Goal: Information Seeking & Learning: Find specific fact

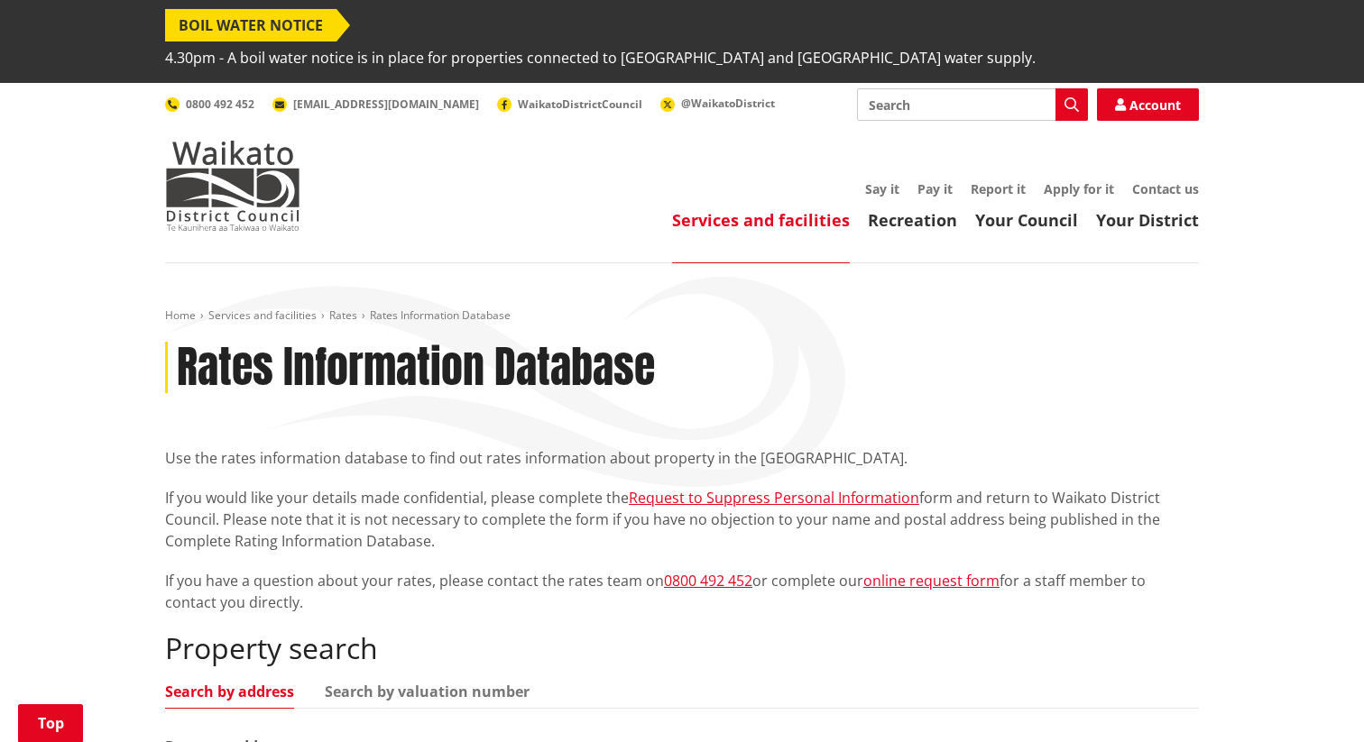
scroll to position [501, 0]
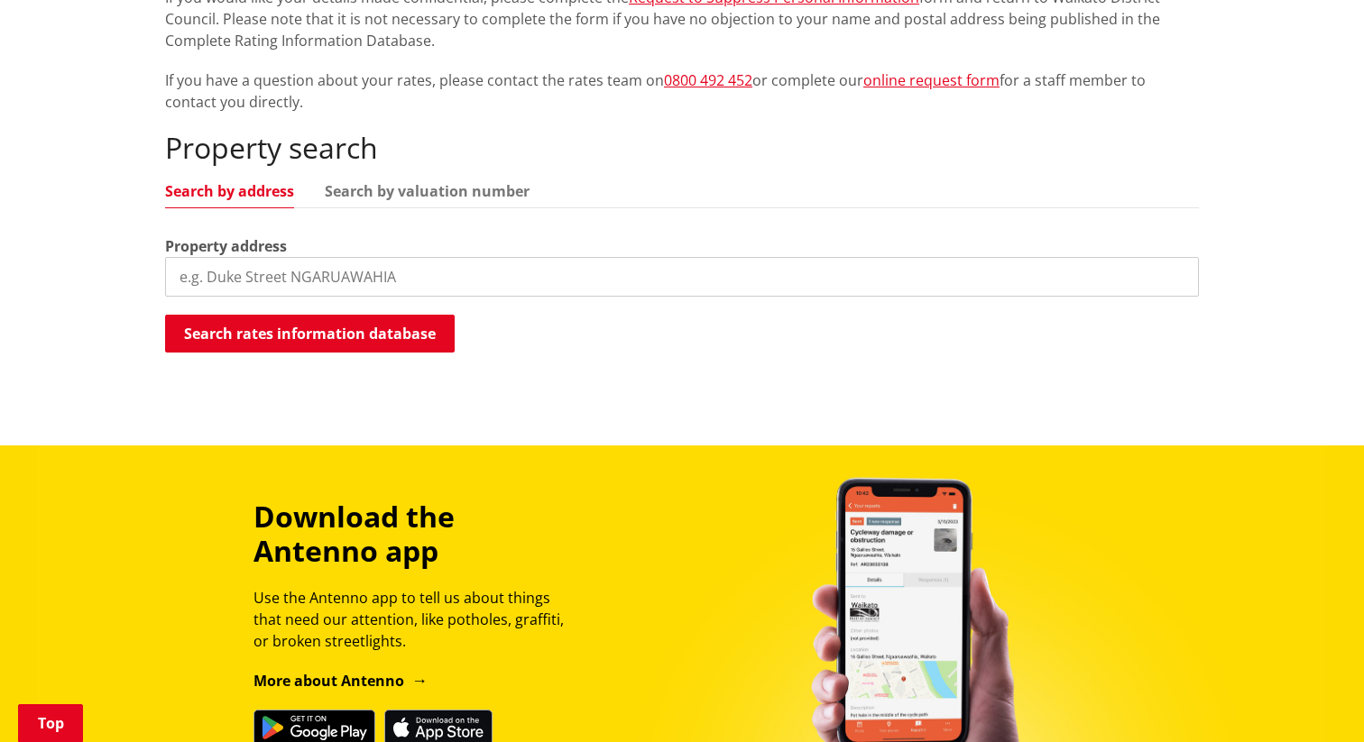
click at [251, 257] on input "search" at bounding box center [682, 277] width 1034 height 40
type input "[PERSON_NAME] street raglan"
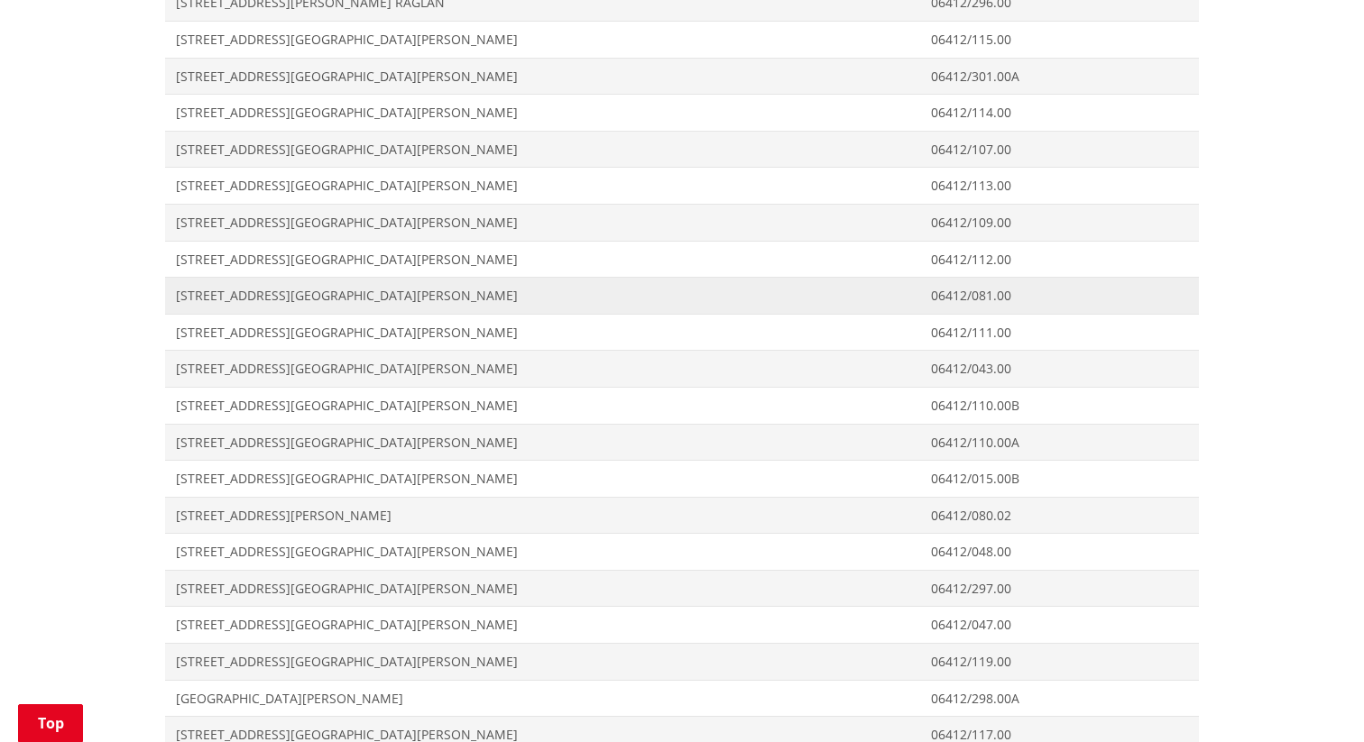
scroll to position [972, 0]
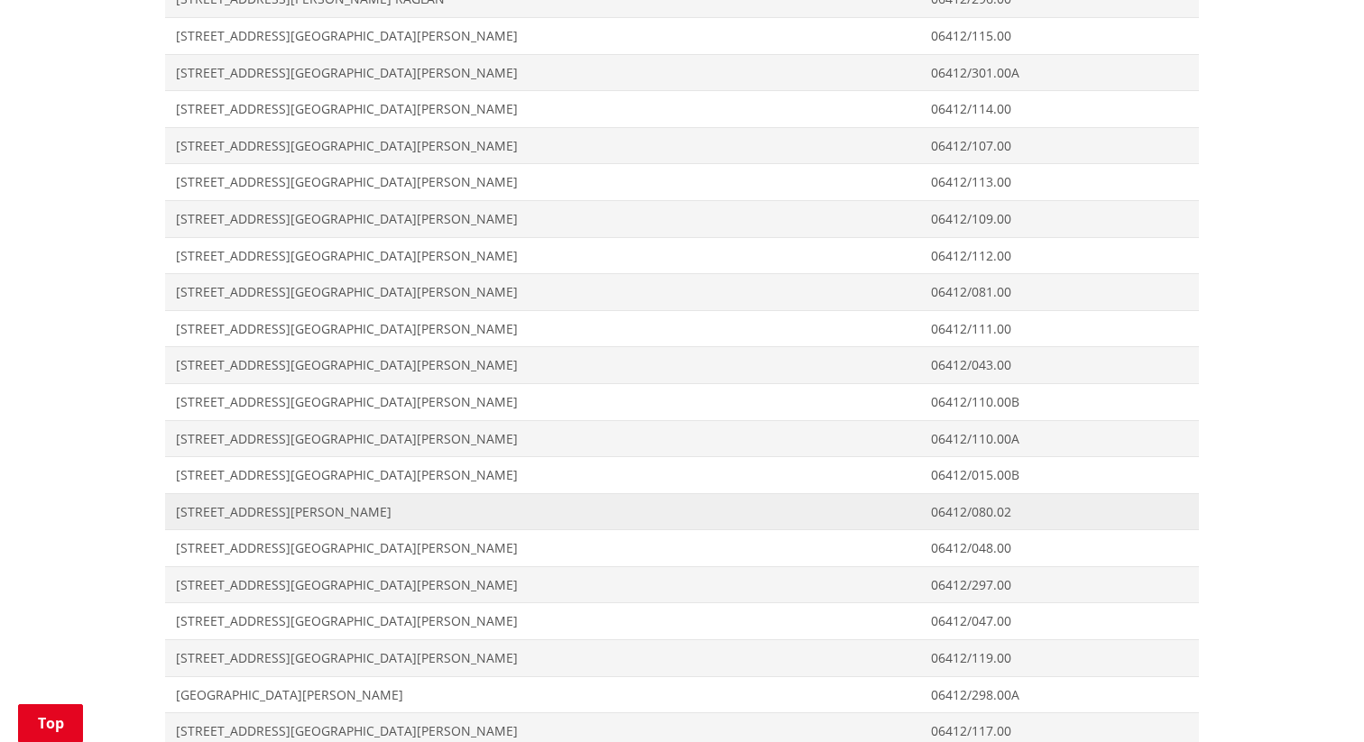
click at [235, 493] on span "Address 24 James Street RAGLAN" at bounding box center [542, 511] width 755 height 37
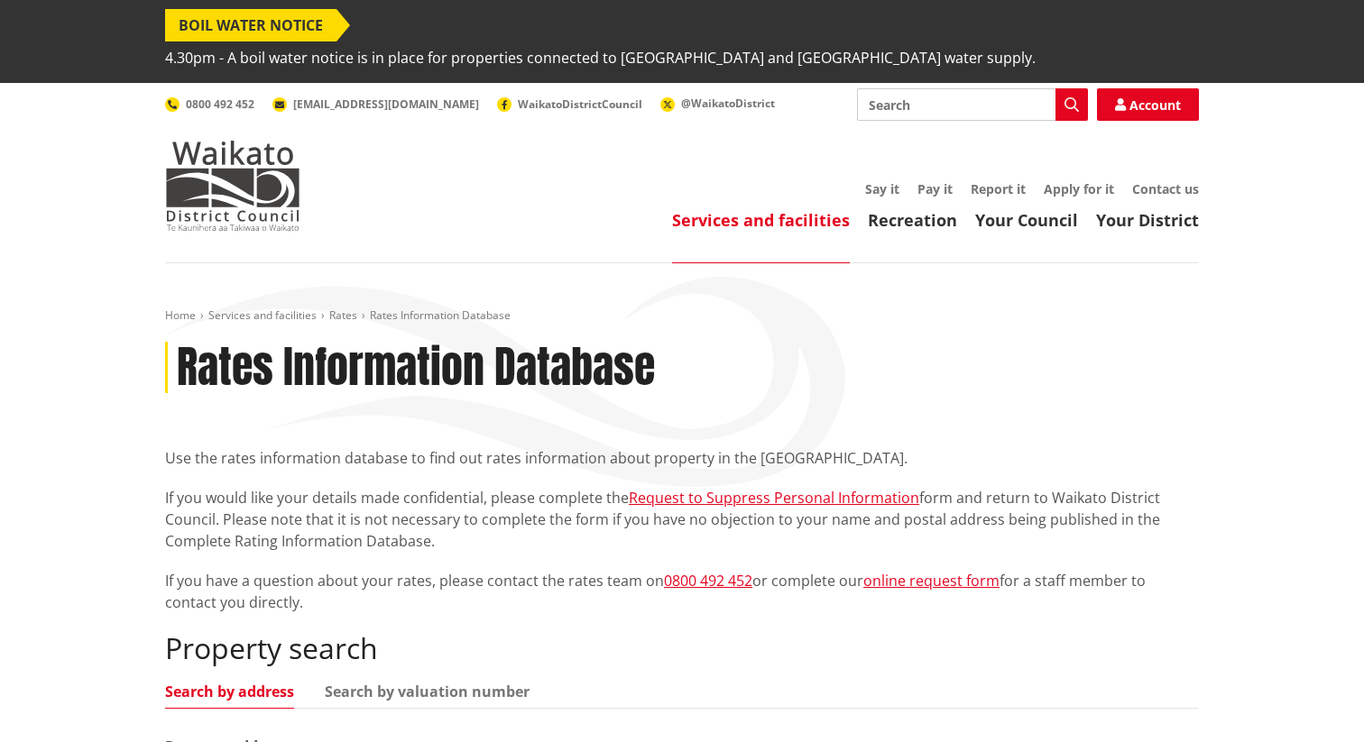
scroll to position [966, 0]
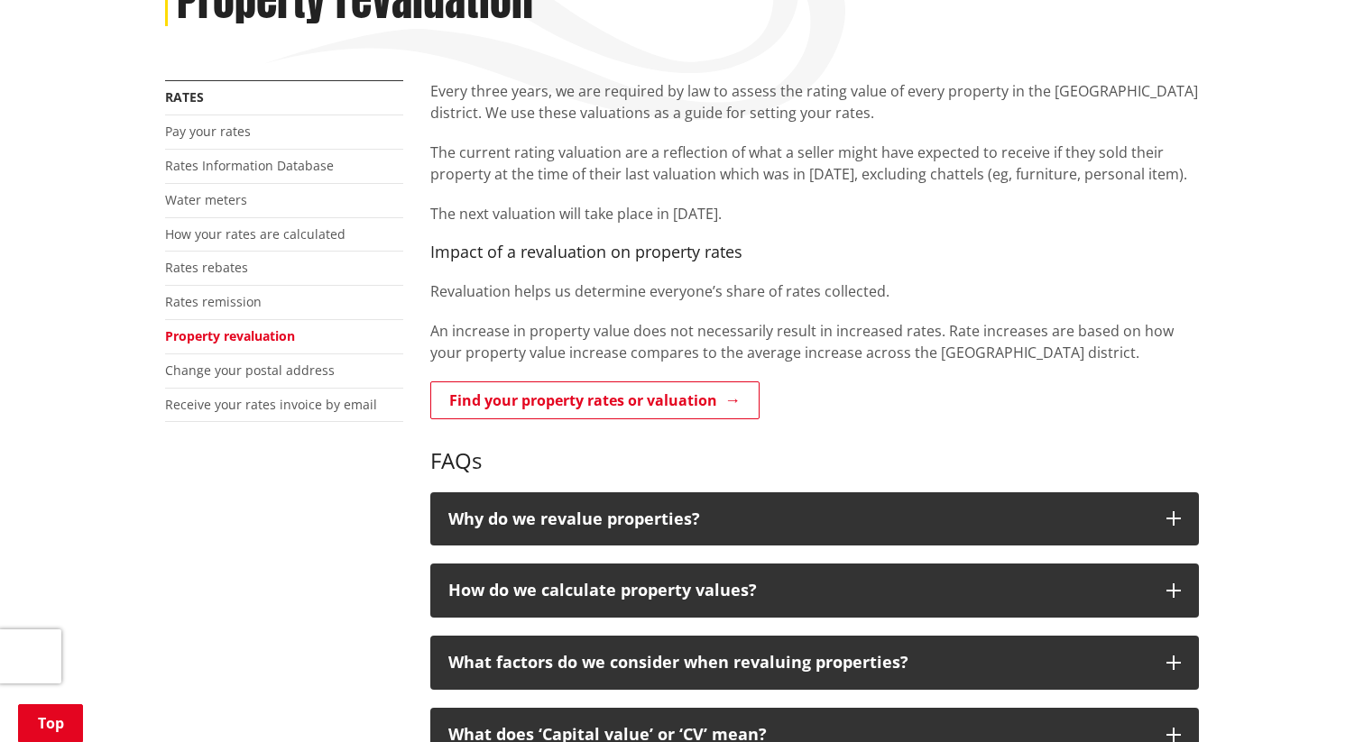
scroll to position [359, 0]
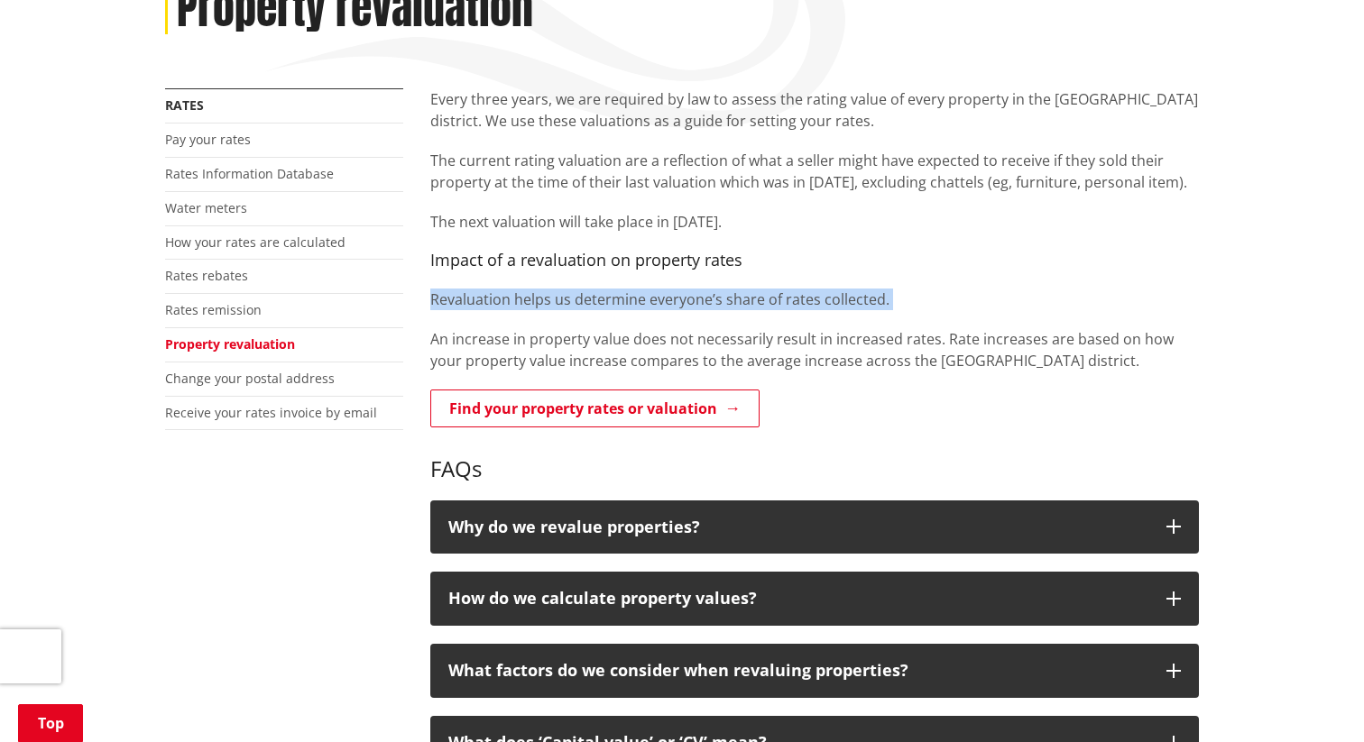
drag, startPoint x: 457, startPoint y: 249, endPoint x: 458, endPoint y: 288, distance: 38.8
click at [458, 288] on div "Every three years, we are required by law to assess the rating value of every p…" at bounding box center [814, 229] width 769 height 283
drag, startPoint x: 458, startPoint y: 292, endPoint x: 436, endPoint y: 260, distance: 39.5
click at [436, 260] on div "Every three years, we are required by law to assess the rating value of every p…" at bounding box center [814, 229] width 769 height 283
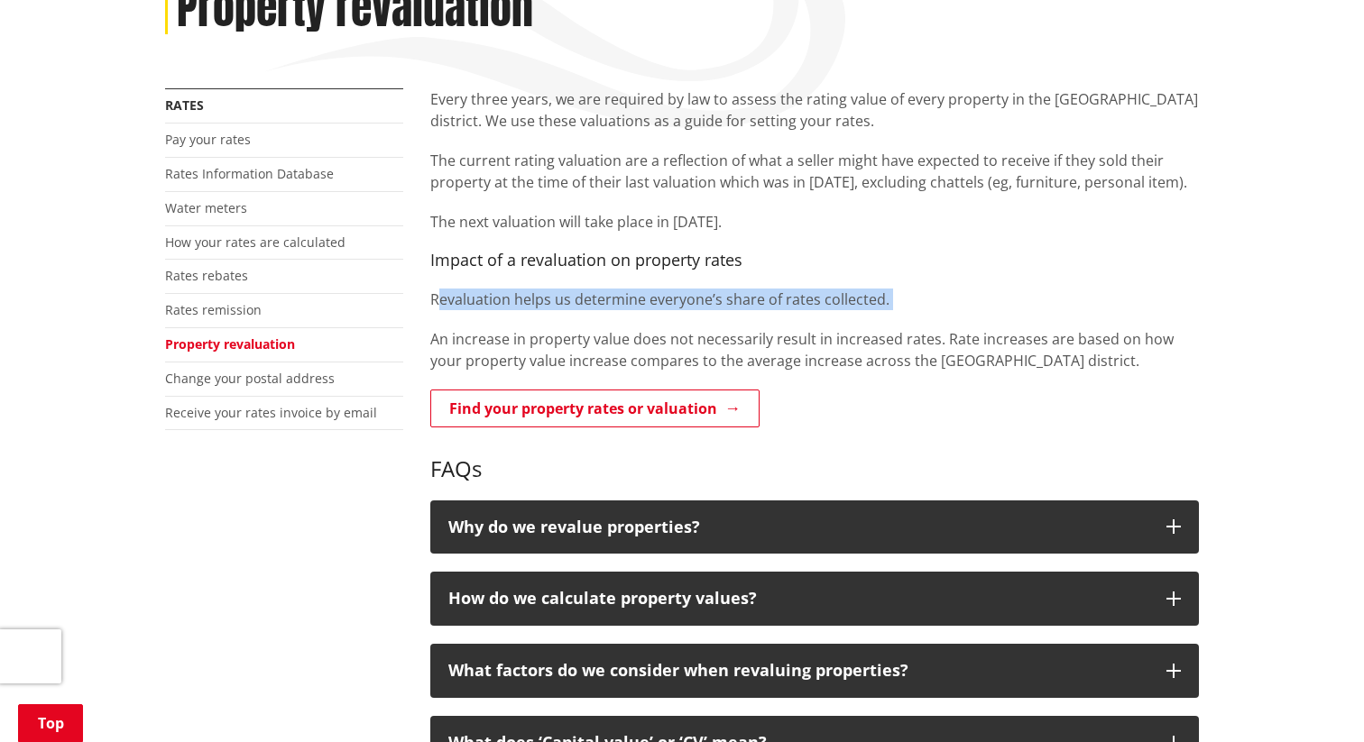
click at [436, 289] on p "Revaluation helps us determine everyone’s share of rates collected." at bounding box center [814, 300] width 769 height 22
drag, startPoint x: 429, startPoint y: 260, endPoint x: 495, endPoint y: 278, distance: 68.3
click at [495, 278] on div "Every three years, we are required by law to assess the rating value of every p…" at bounding box center [814, 229] width 769 height 283
click at [495, 289] on p "Revaluation helps us determine everyone’s share of rates collected." at bounding box center [814, 300] width 769 height 22
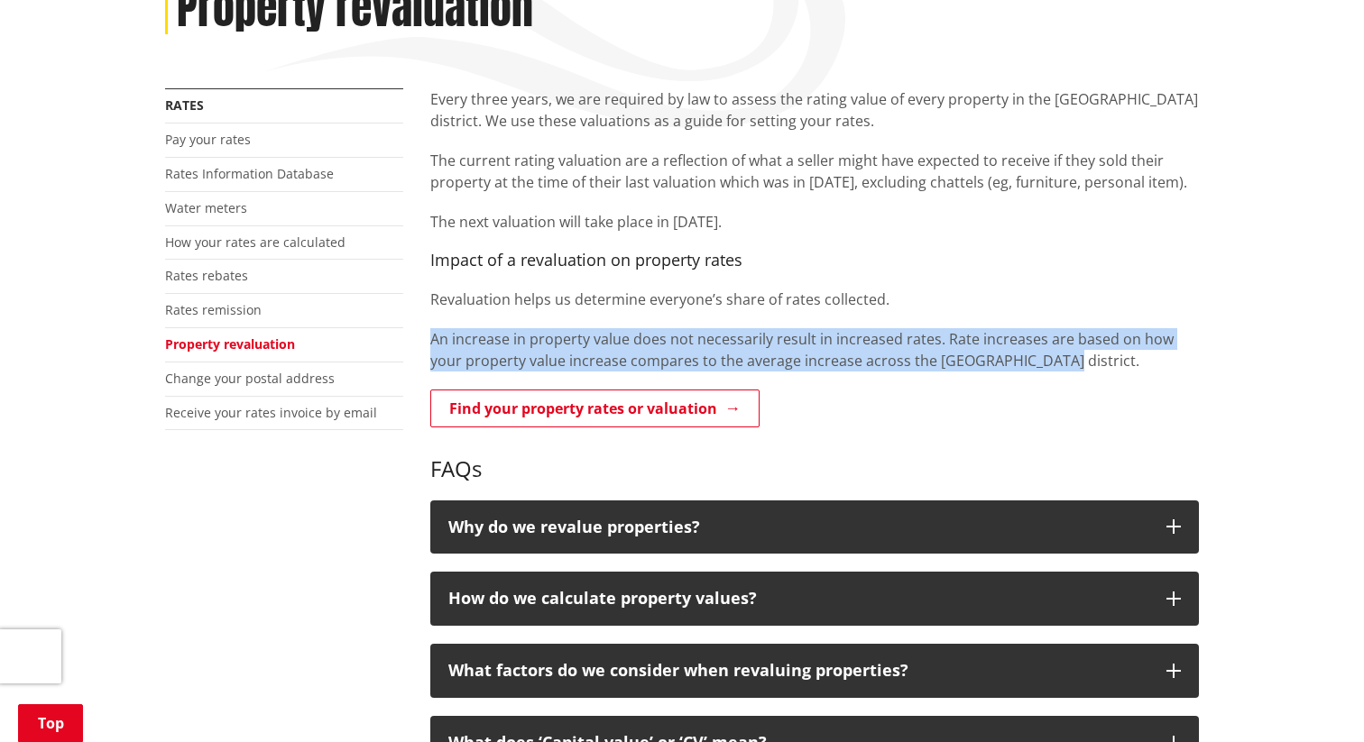
drag, startPoint x: 490, startPoint y: 281, endPoint x: 1057, endPoint y: 329, distance: 569.5
click at [1061, 331] on div "Every three years, we are required by law to assess the rating value of every p…" at bounding box center [814, 229] width 769 height 283
click at [1057, 329] on p "An increase in property value does not necessarily result in increased rates. R…" at bounding box center [814, 349] width 769 height 43
drag, startPoint x: 1057, startPoint y: 329, endPoint x: 996, endPoint y: 285, distance: 75.6
click at [996, 286] on div "Every three years, we are required by law to assess the rating value of every p…" at bounding box center [814, 229] width 769 height 283
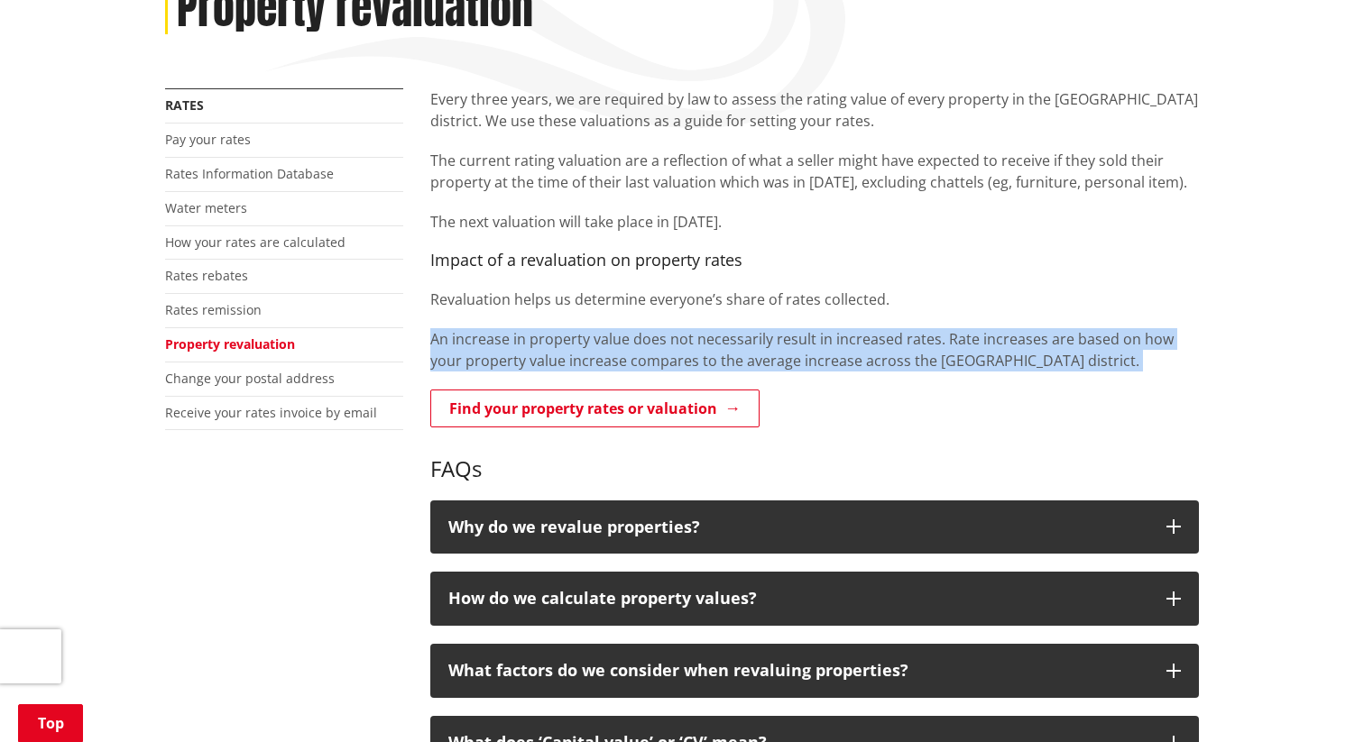
click at [996, 285] on div "Every three years, we are required by law to assess the rating value of every p…" at bounding box center [814, 229] width 769 height 283
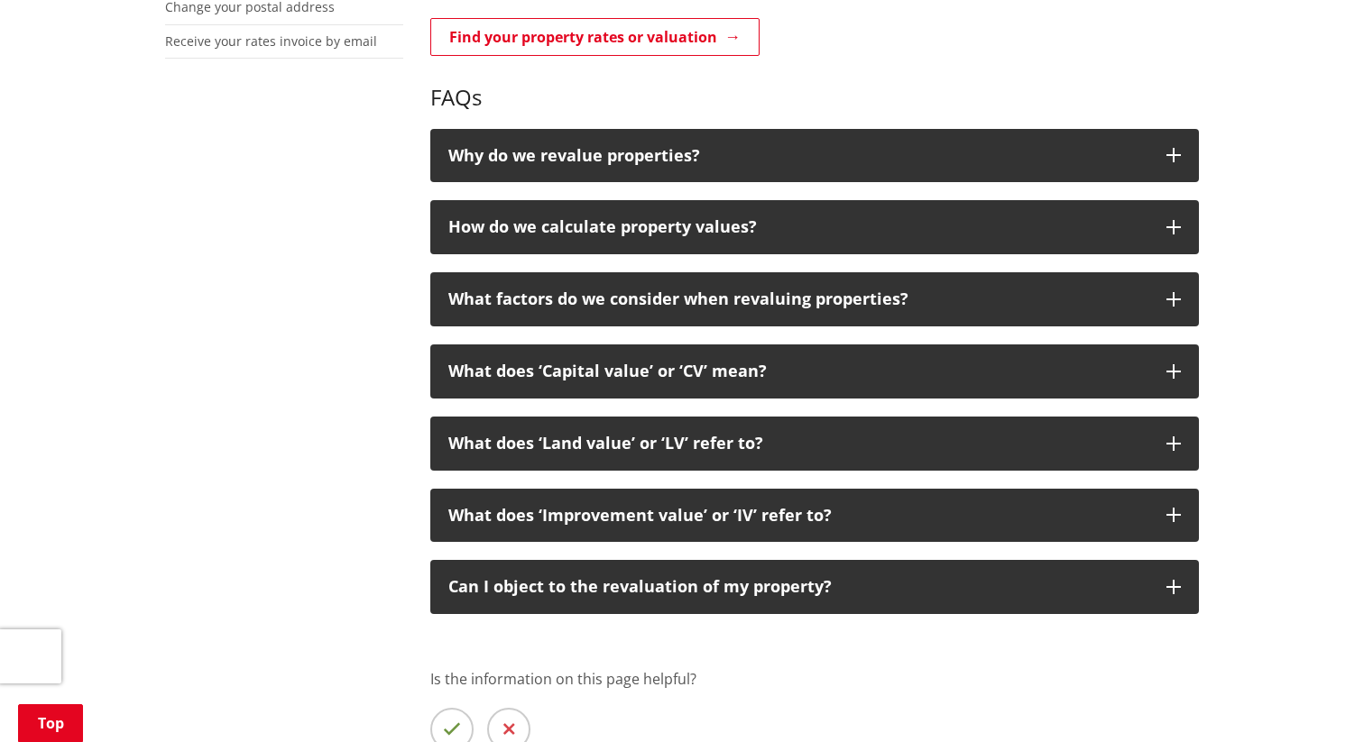
scroll to position [741, 0]
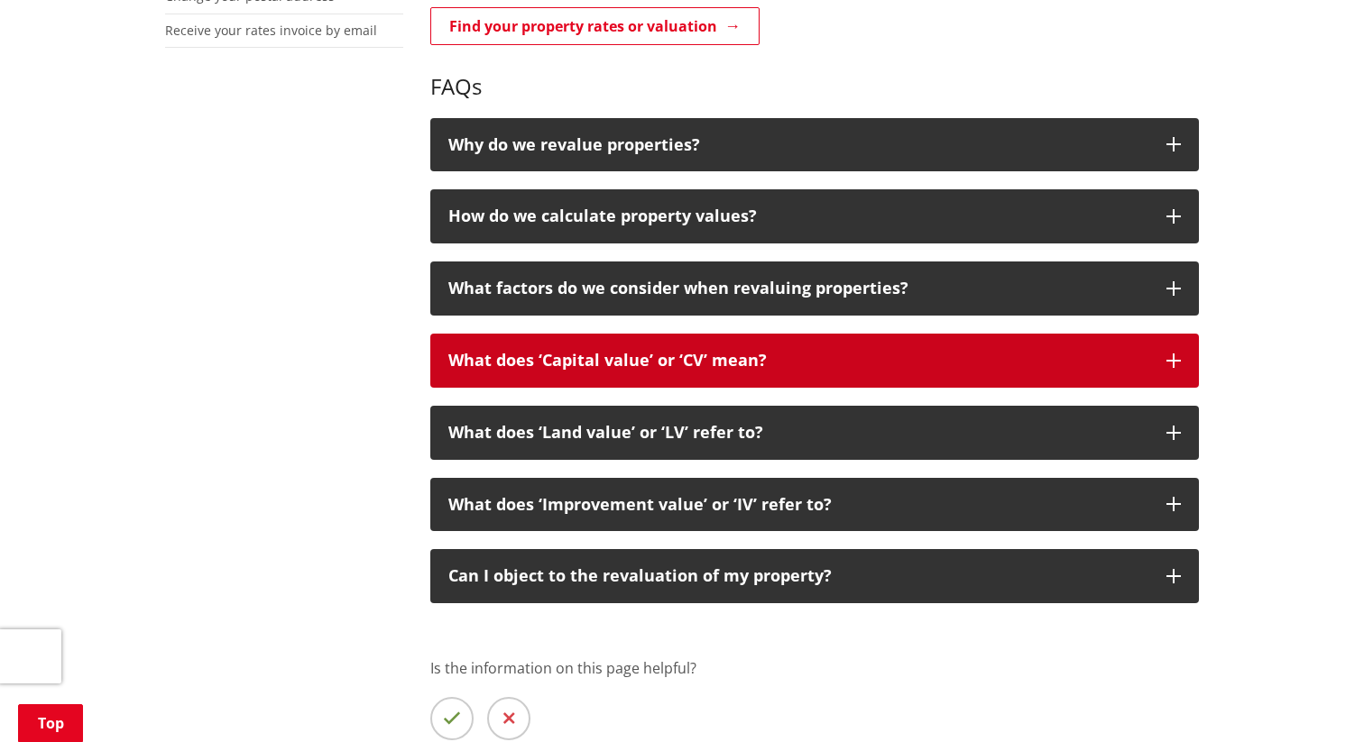
click at [437, 334] on button "What does ‘Capital value’ or ‘CV’ mean?" at bounding box center [814, 361] width 769 height 54
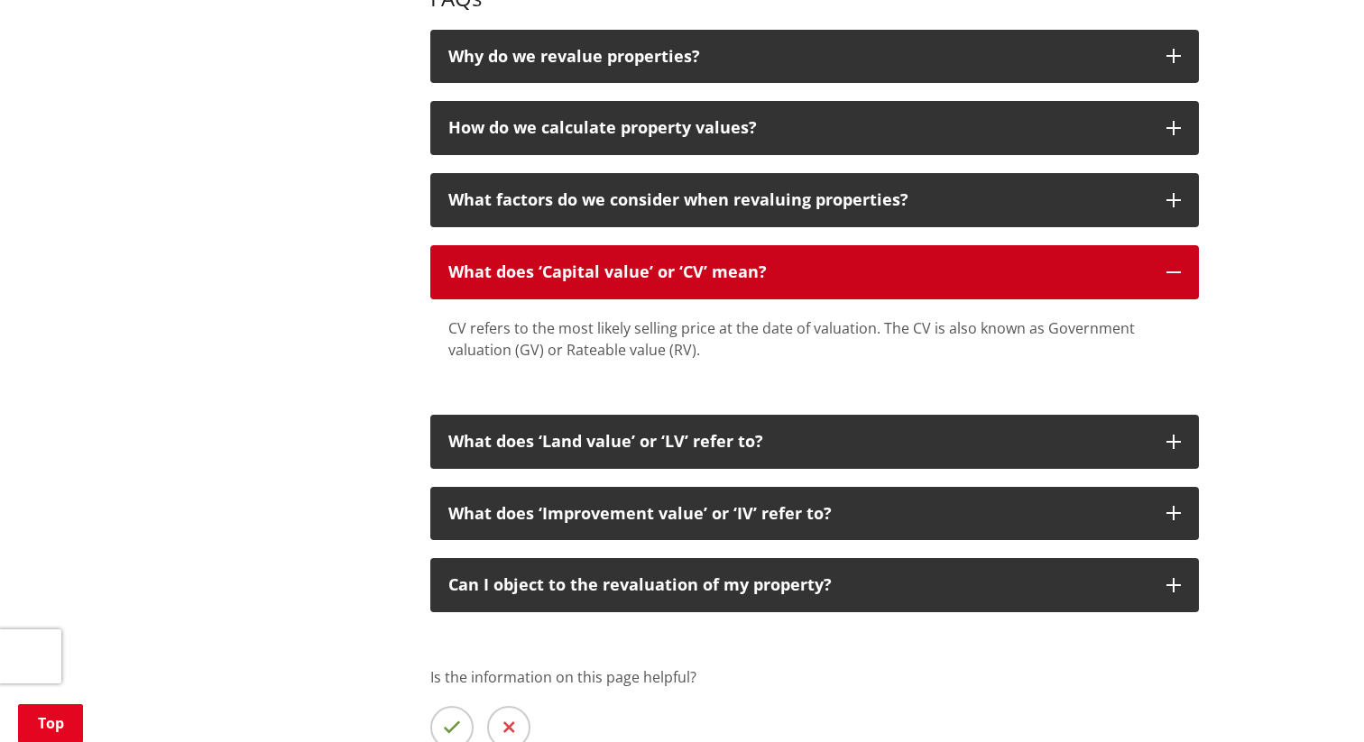
scroll to position [870, 0]
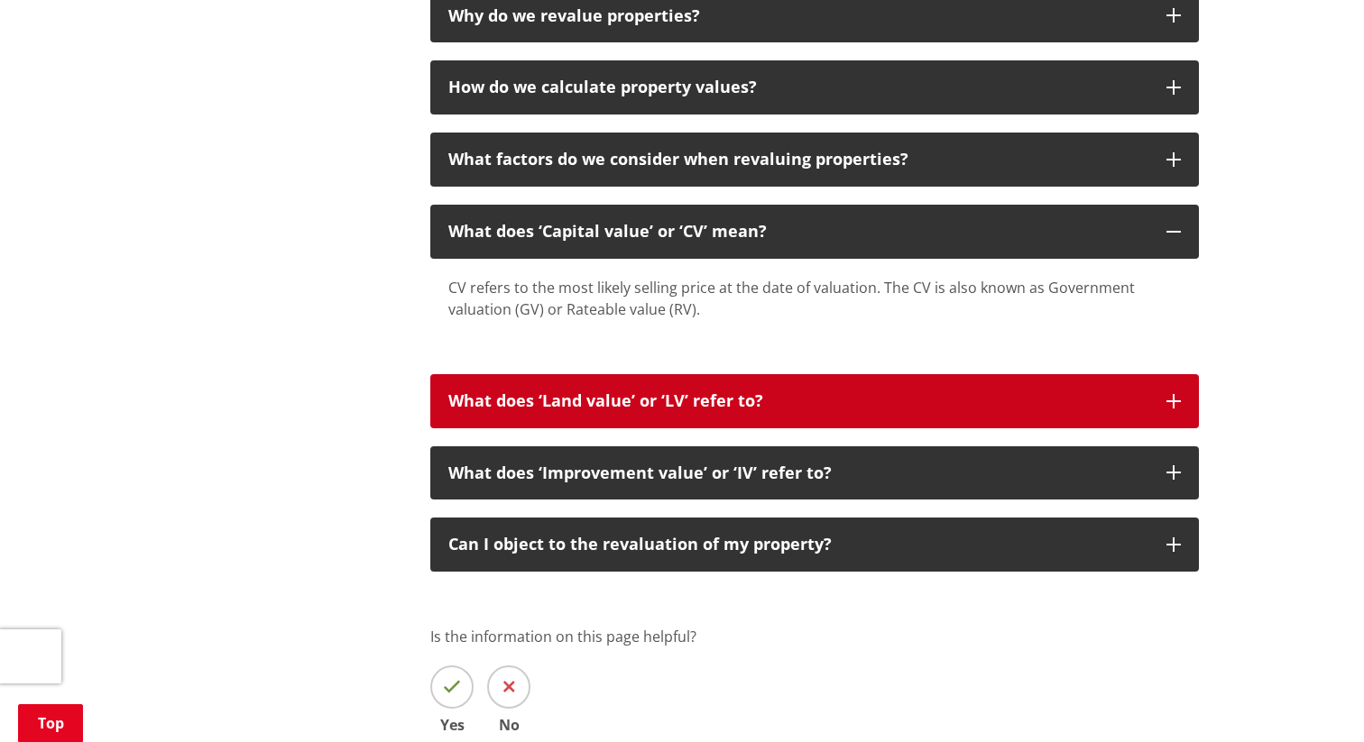
click at [456, 392] on p "What does ‘Land value’ or ‘LV’ refer to?" at bounding box center [798, 401] width 700 height 18
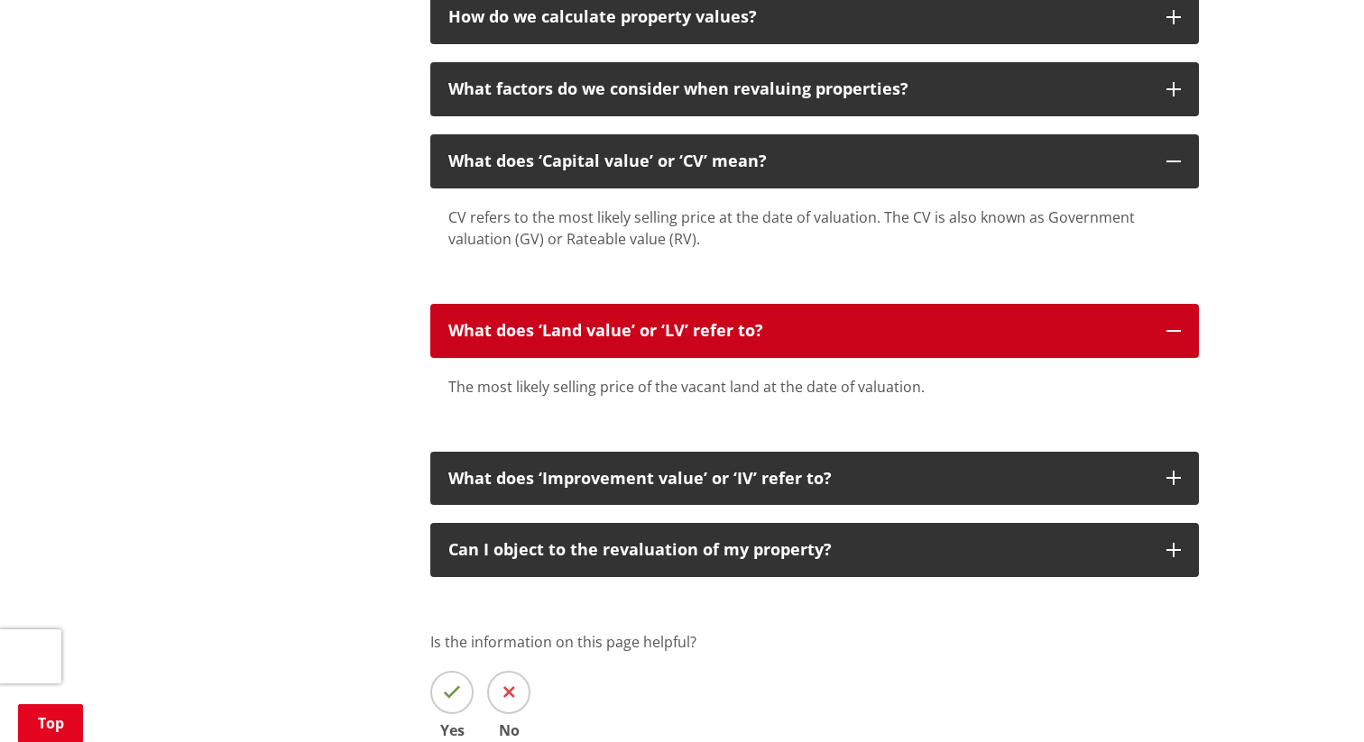
scroll to position [966, 0]
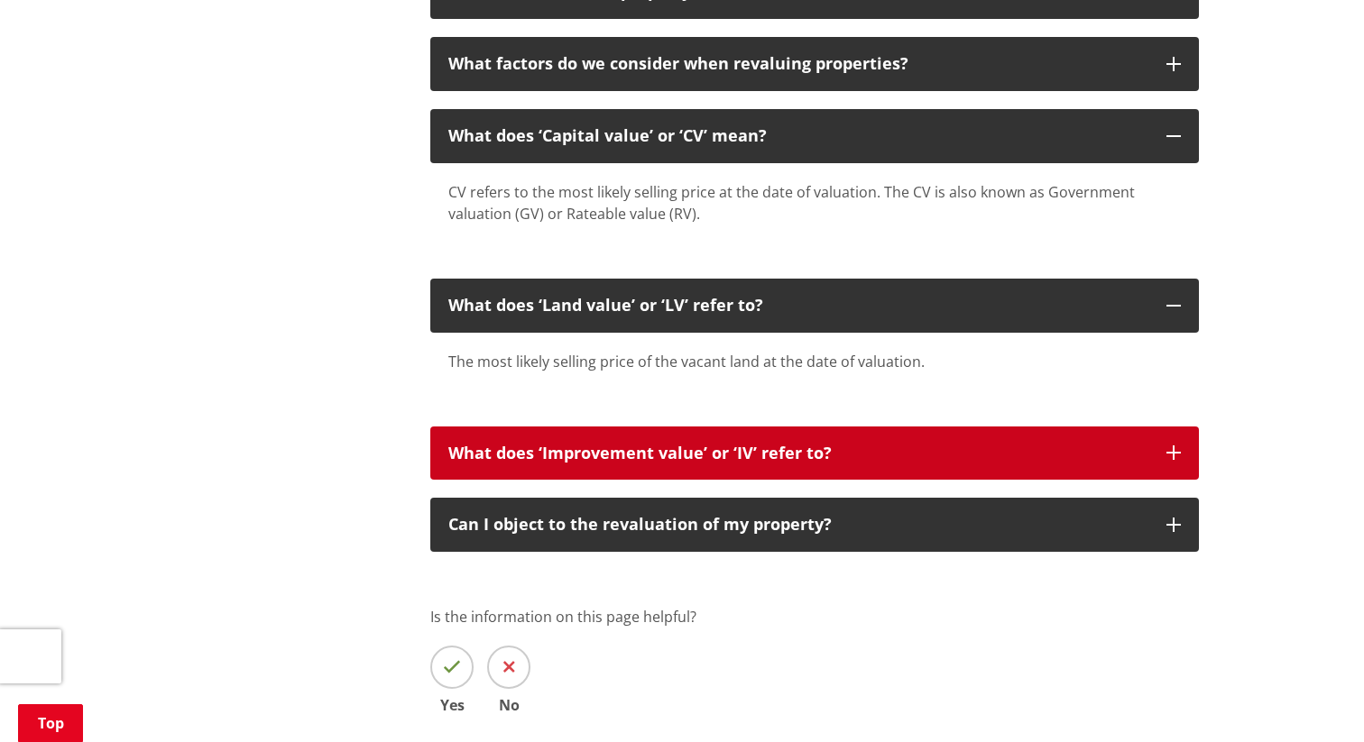
click at [448, 445] on p "What does ‘Improvement value’ or ‘IV’ refer to?" at bounding box center [798, 454] width 700 height 18
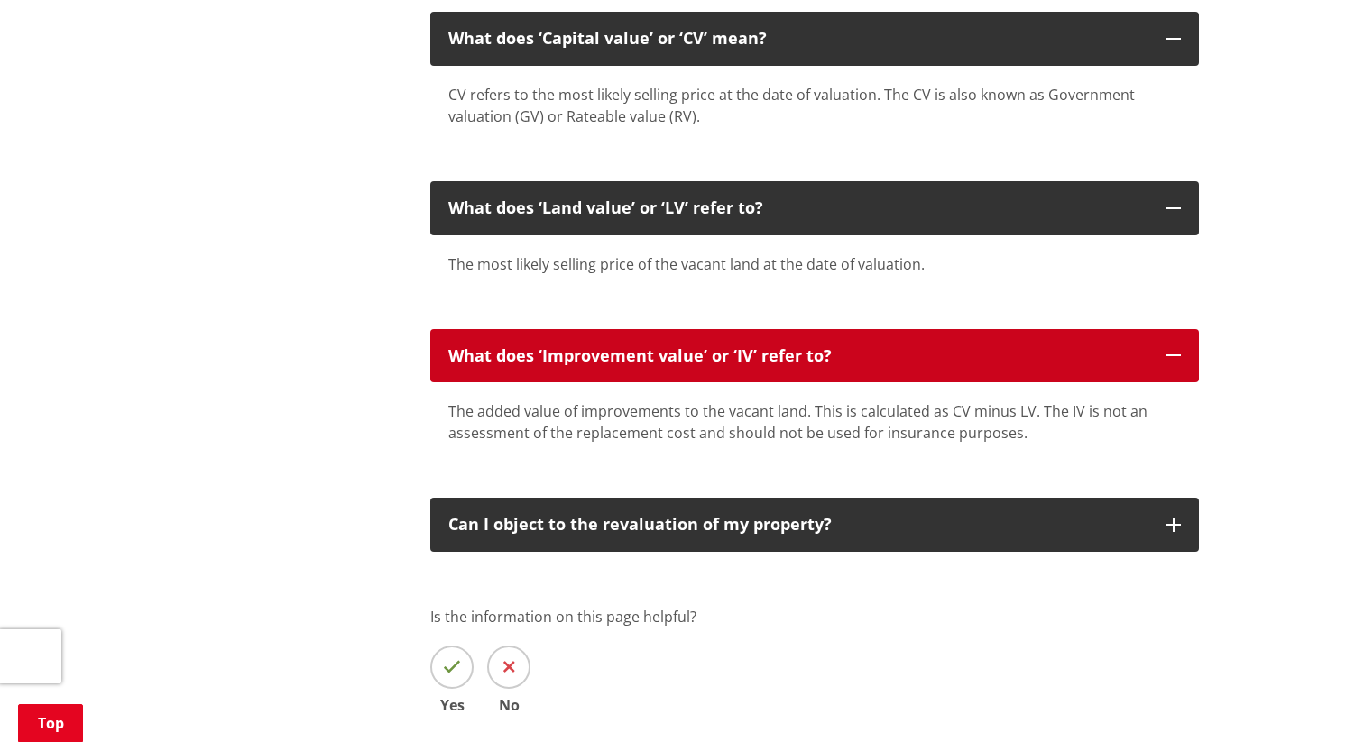
scroll to position [1091, 0]
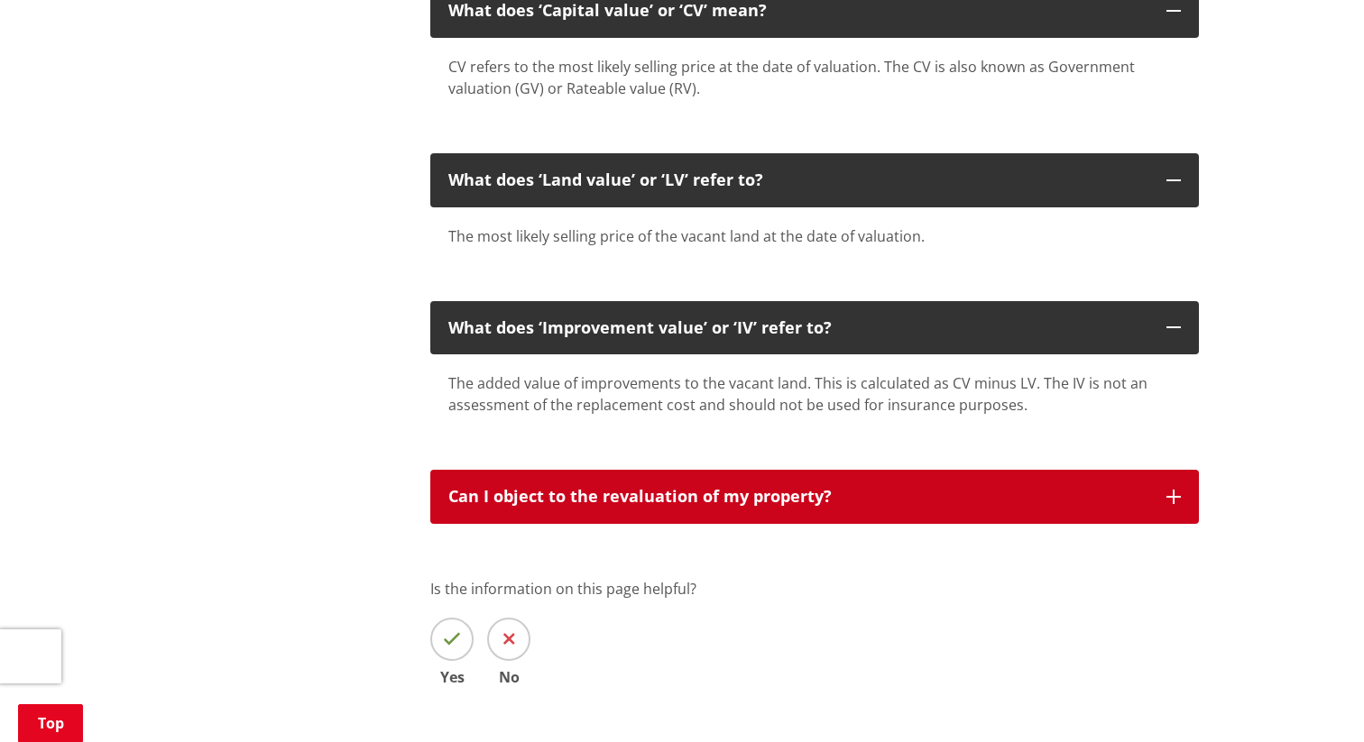
click at [484, 470] on button "Can I object to the revaluation of my property?" at bounding box center [814, 497] width 769 height 54
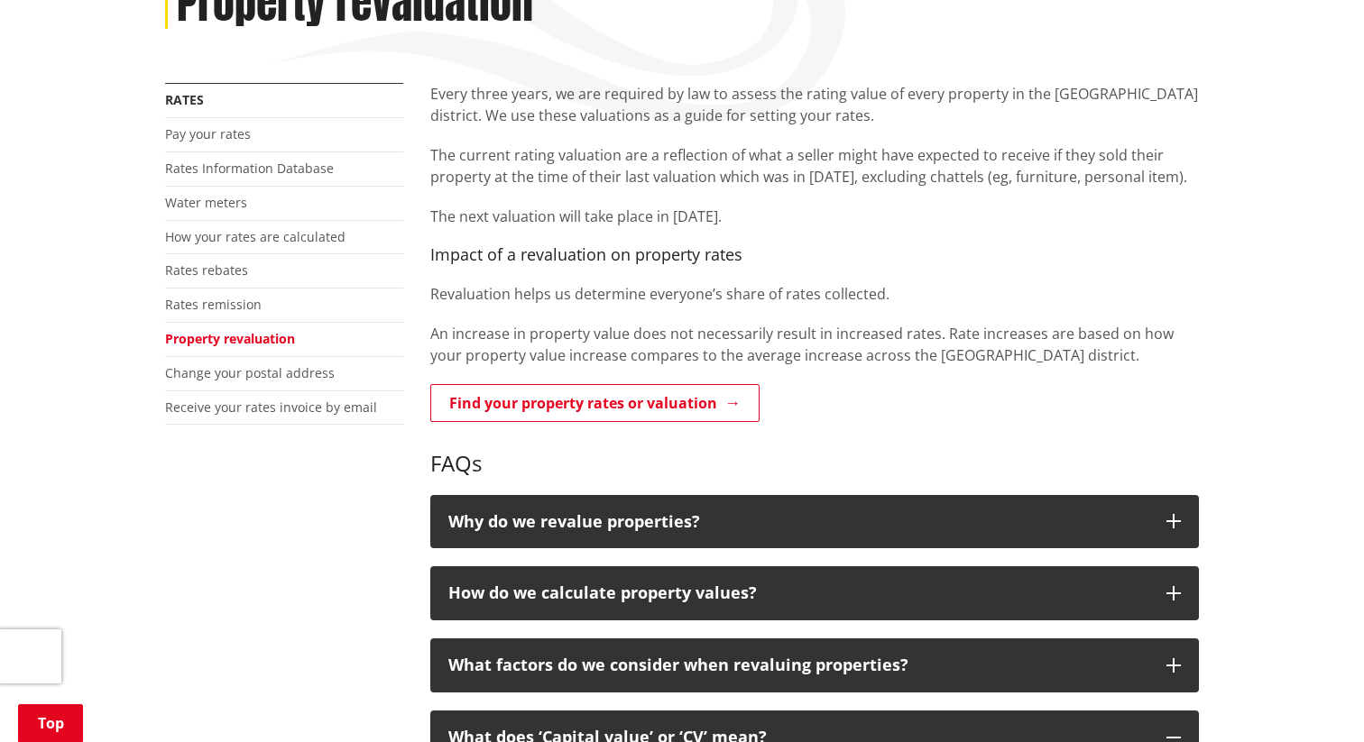
scroll to position [376, 0]
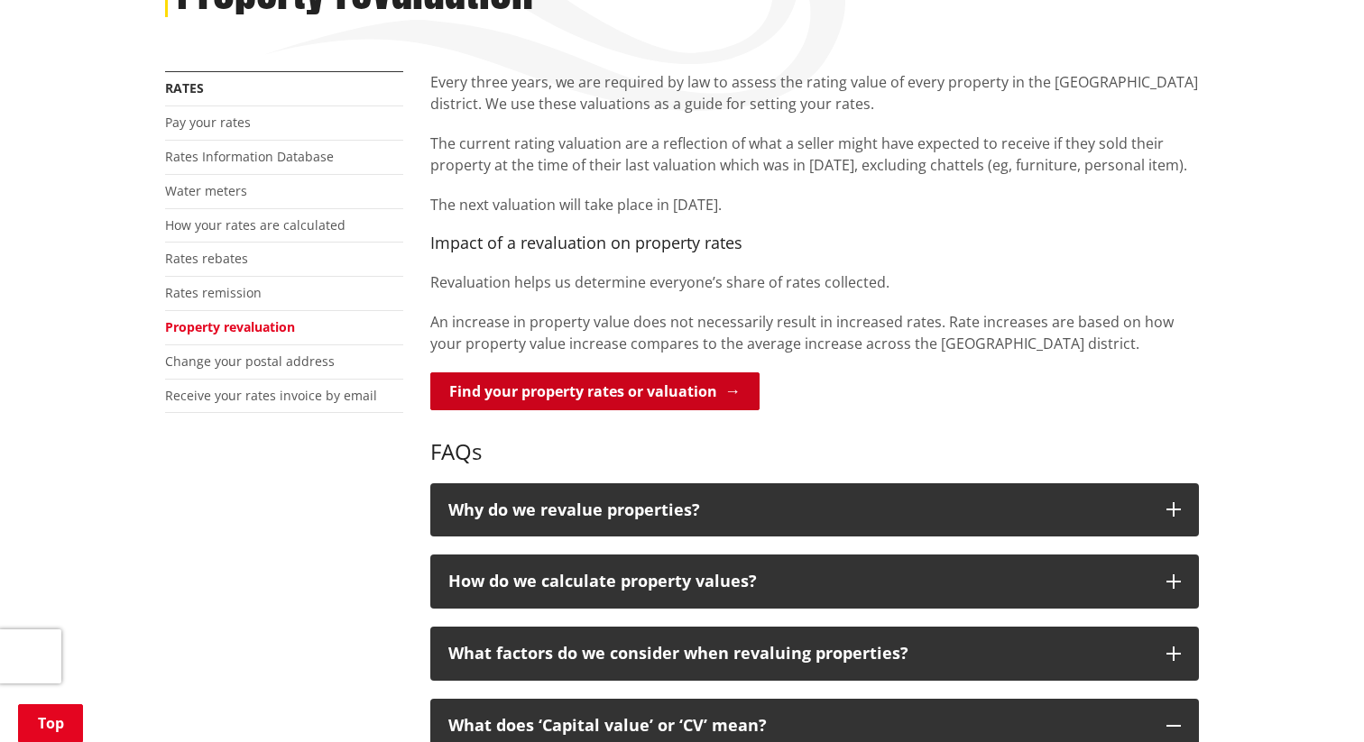
click at [488, 373] on link "Find your property rates or valuation" at bounding box center [594, 392] width 329 height 38
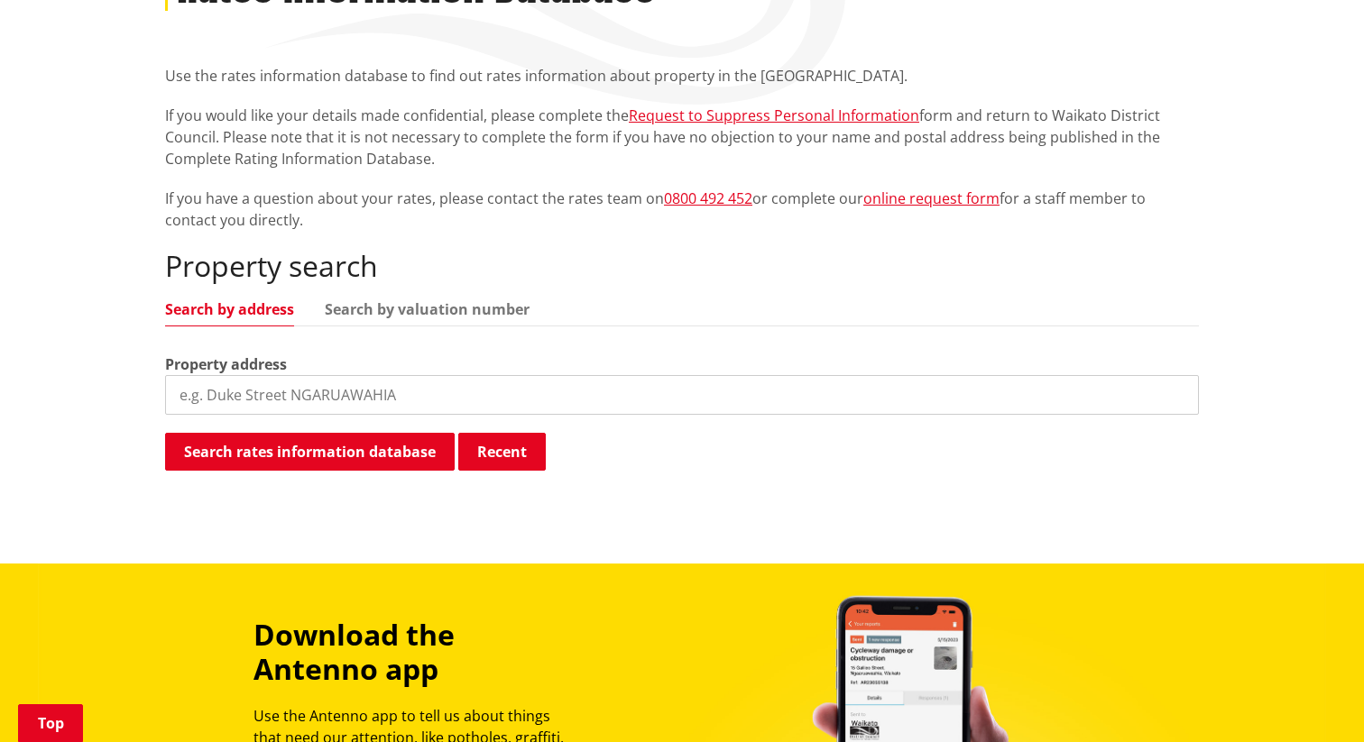
scroll to position [463, 0]
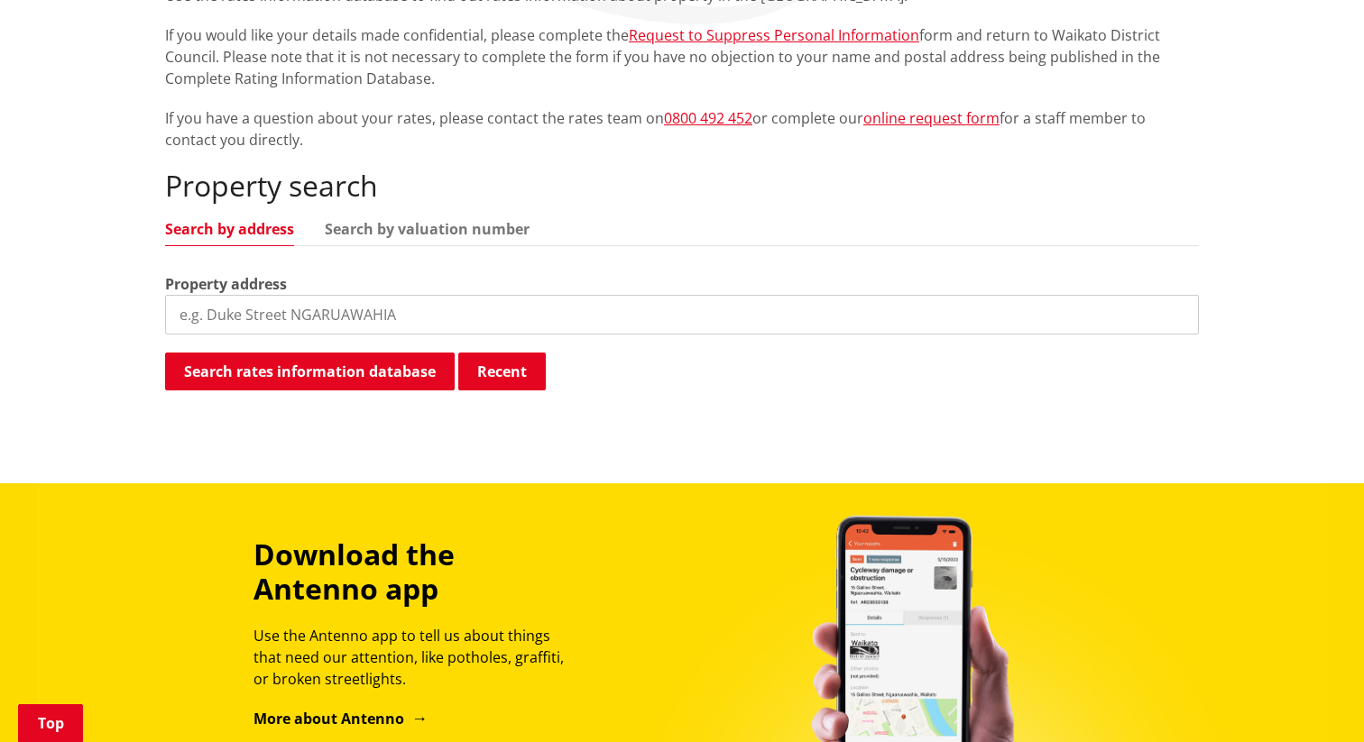
click at [364, 295] on input "search" at bounding box center [682, 315] width 1034 height 40
type input "james street"
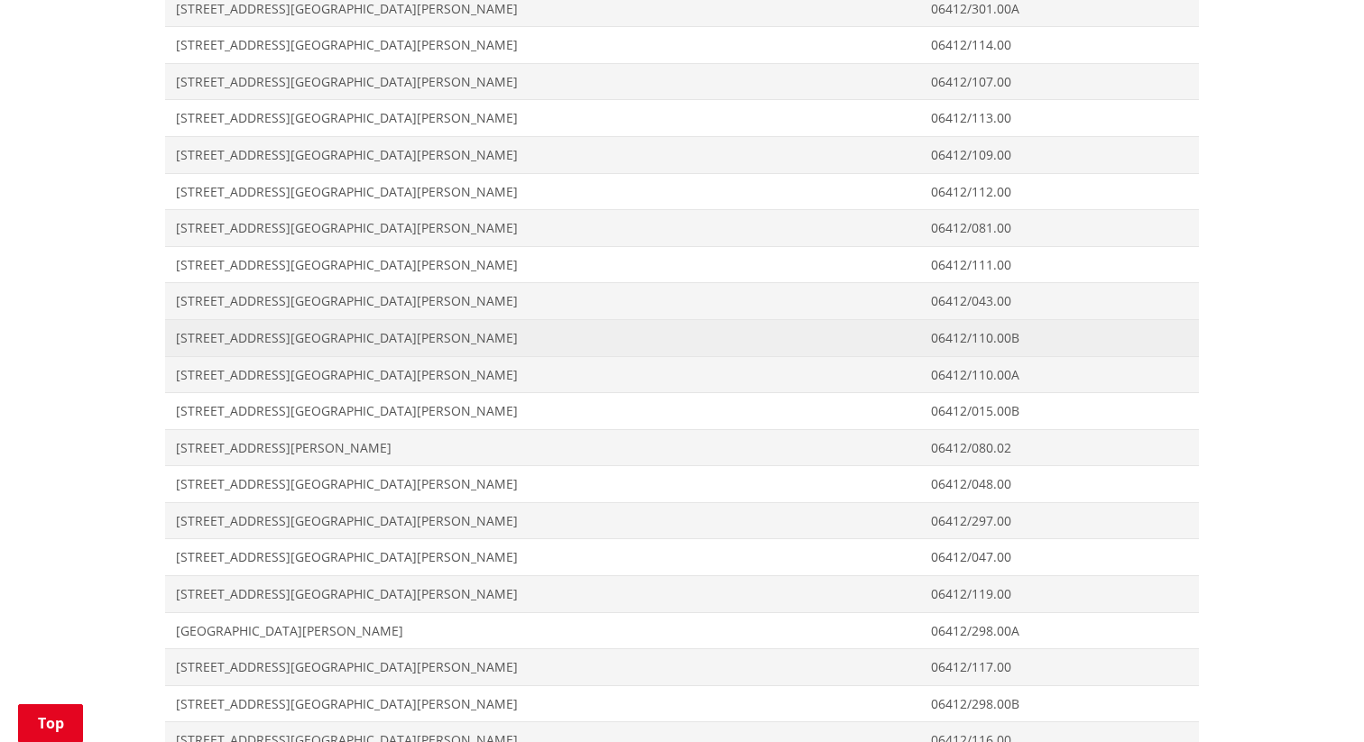
scroll to position [1023, 0]
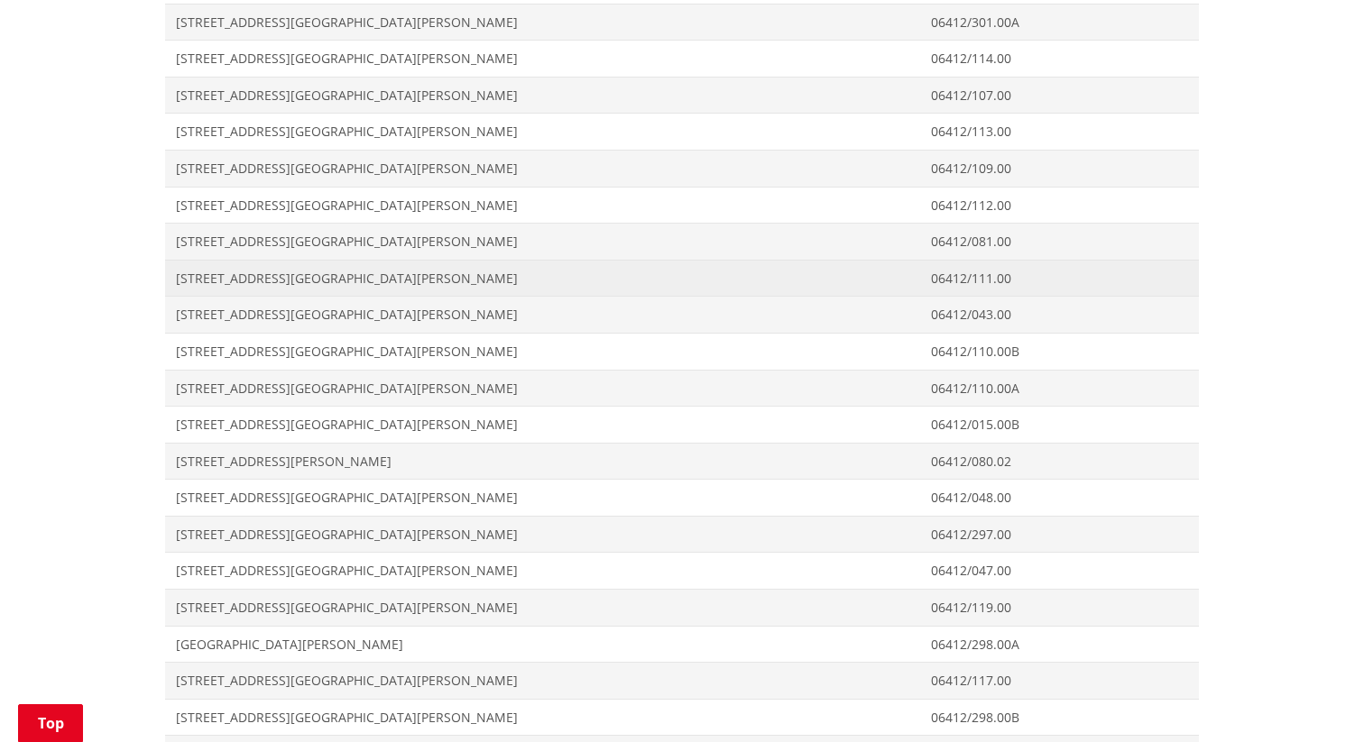
click at [228, 270] on span "18 James Street RAGLAN" at bounding box center [542, 279] width 733 height 18
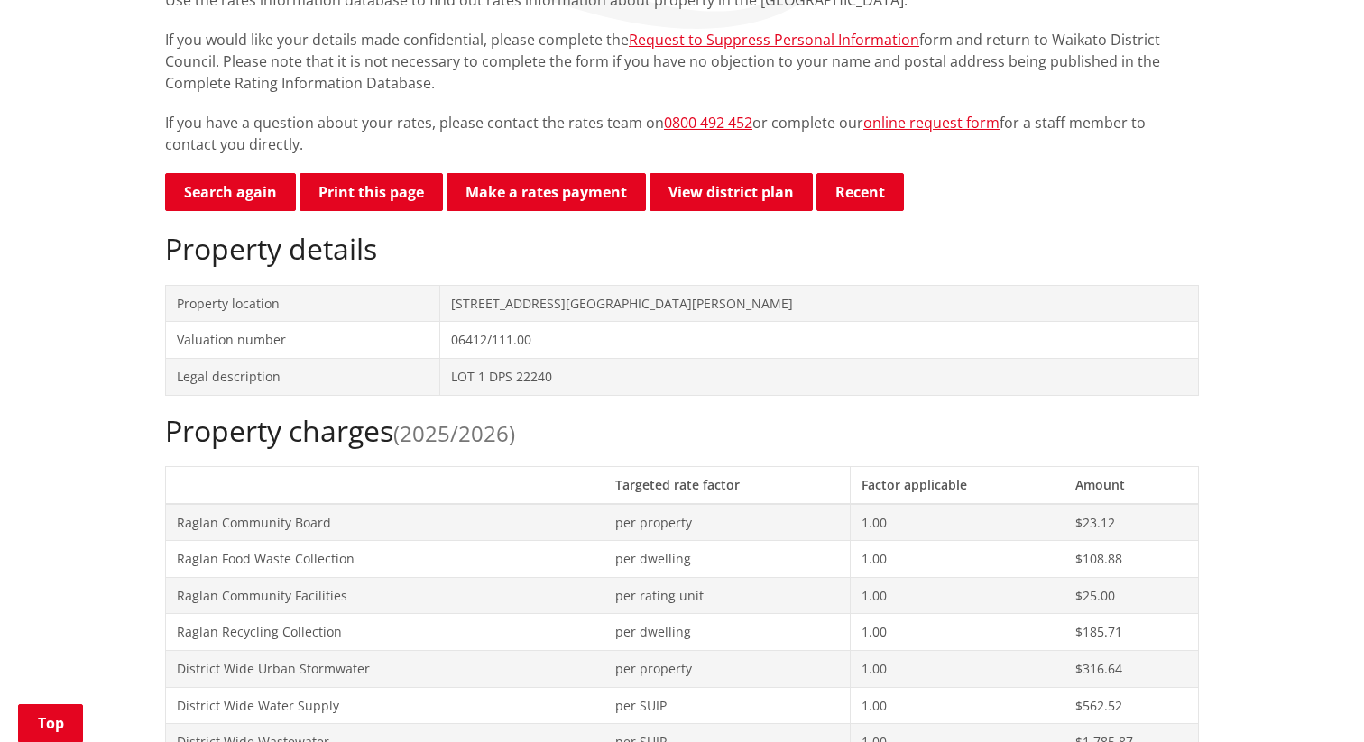
scroll to position [130, 0]
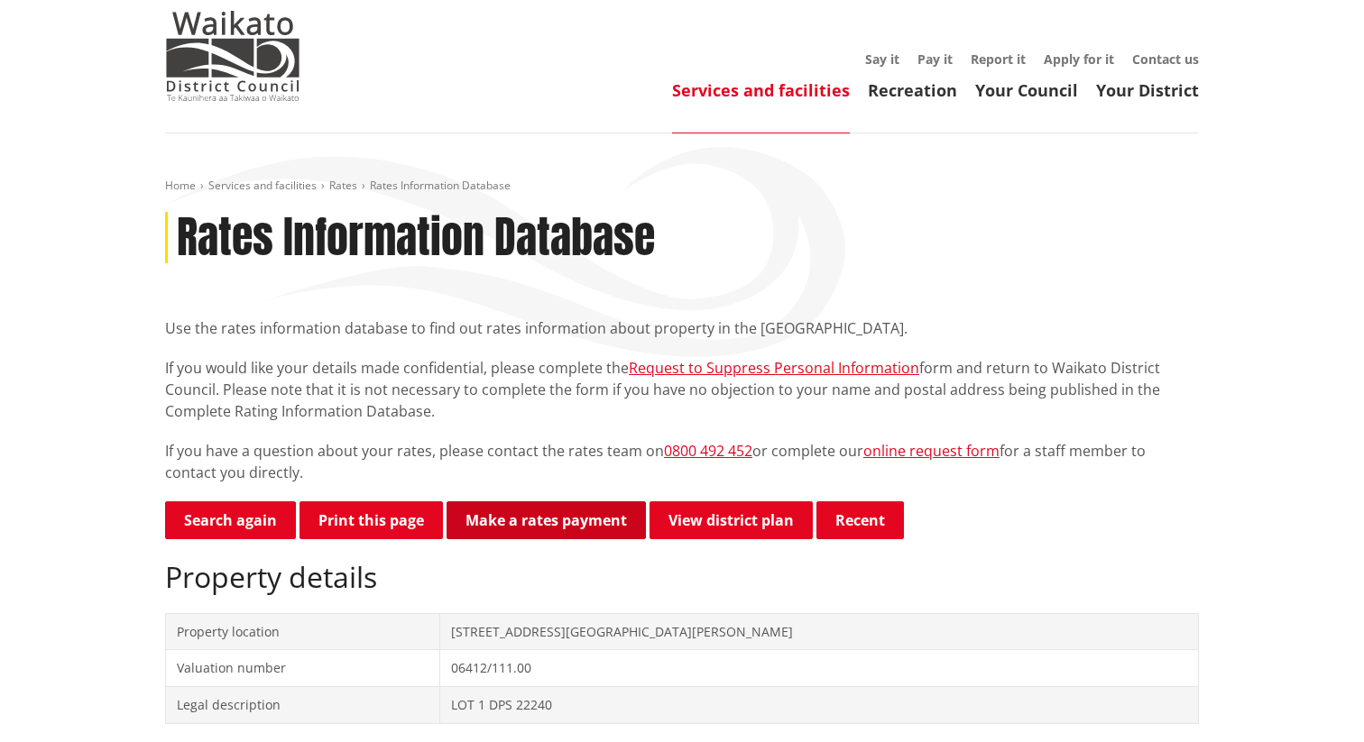
click at [496, 502] on link "Make a rates payment" at bounding box center [546, 521] width 199 height 38
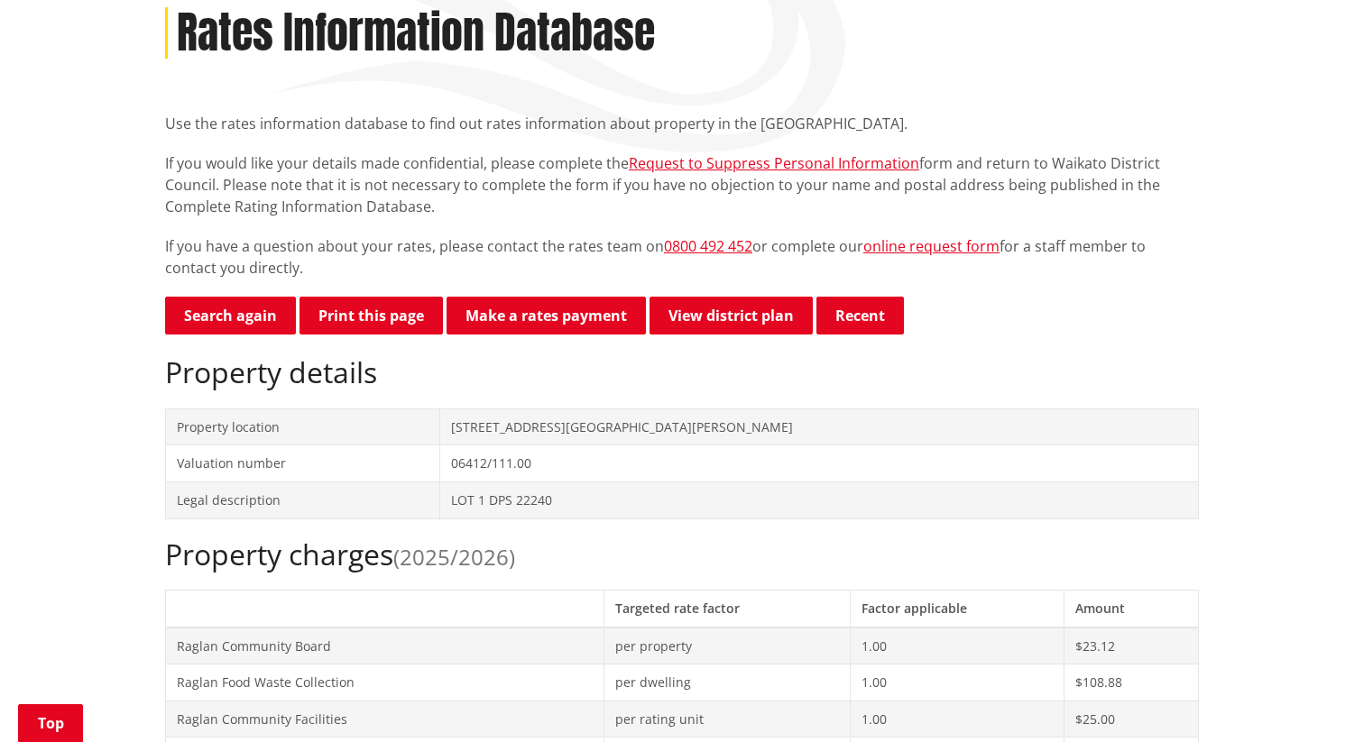
scroll to position [244, 0]
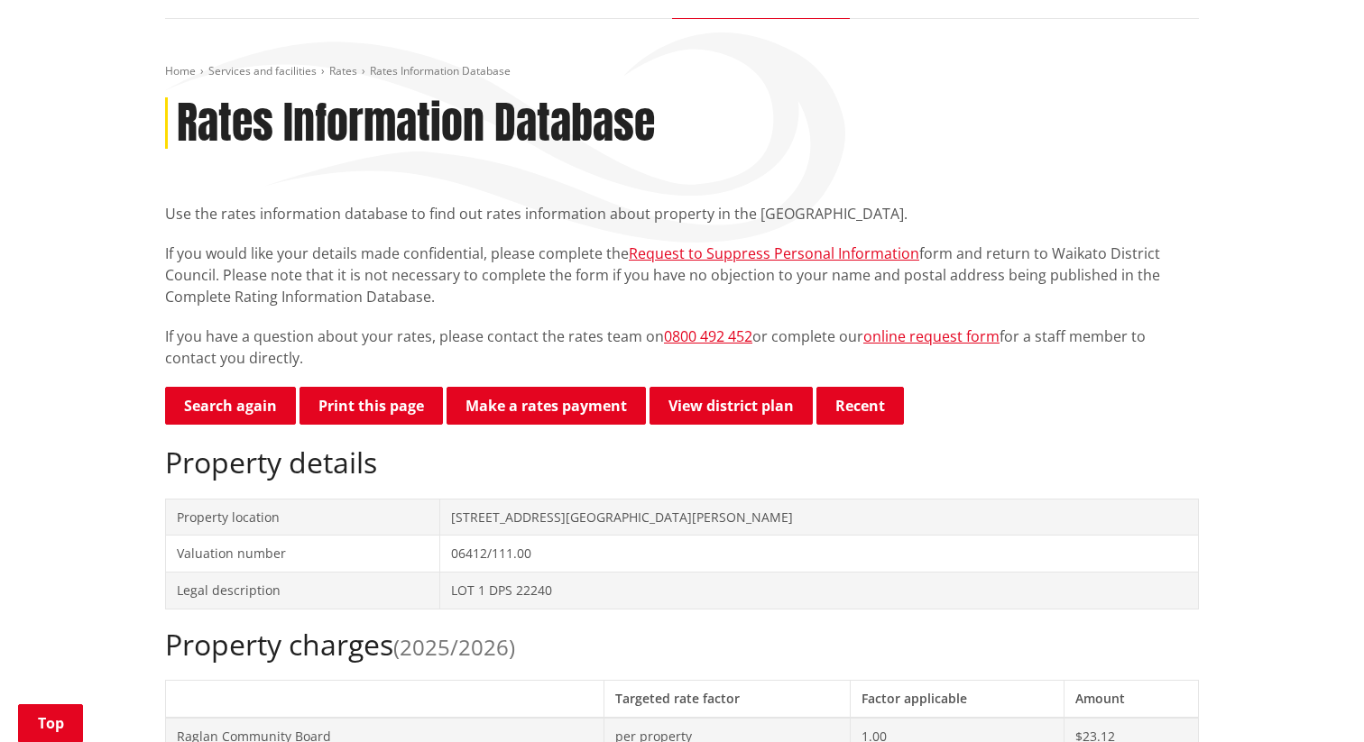
click at [425, 447] on h2 "Property details" at bounding box center [682, 463] width 1034 height 34
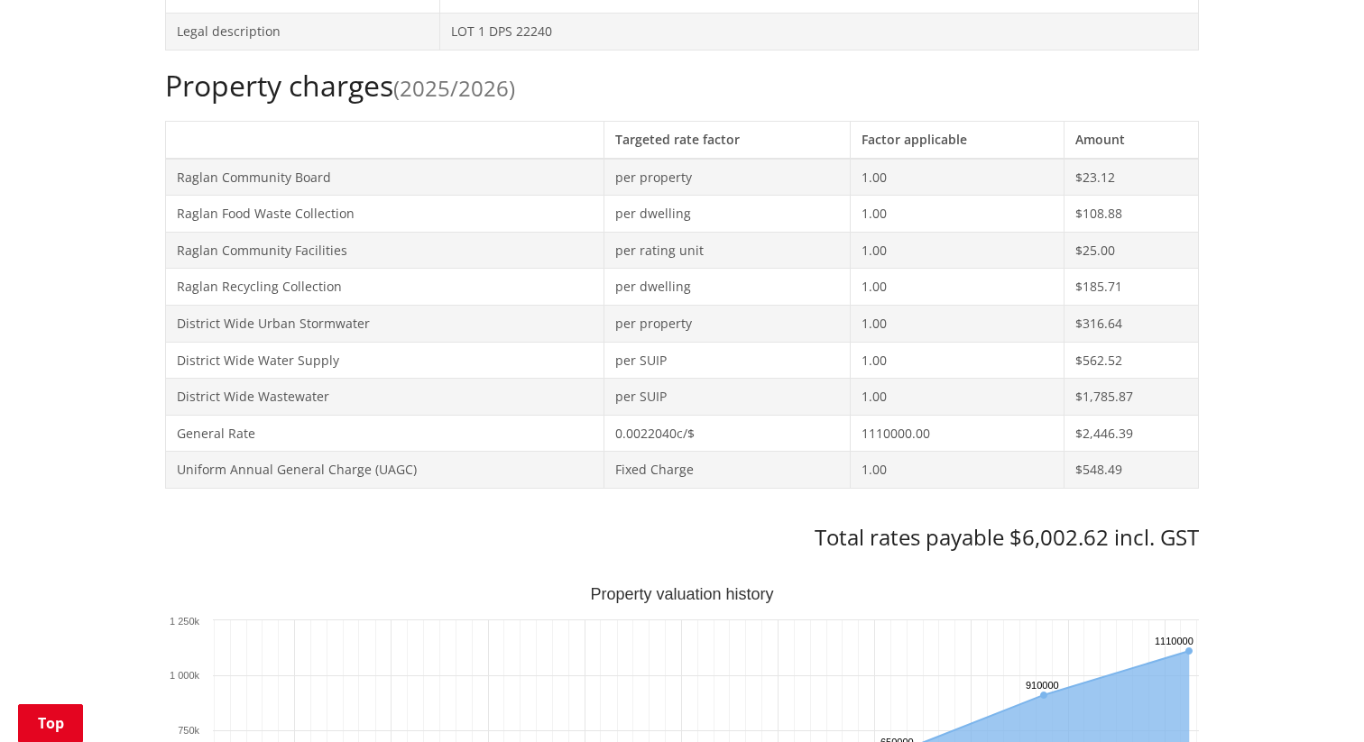
scroll to position [813, 0]
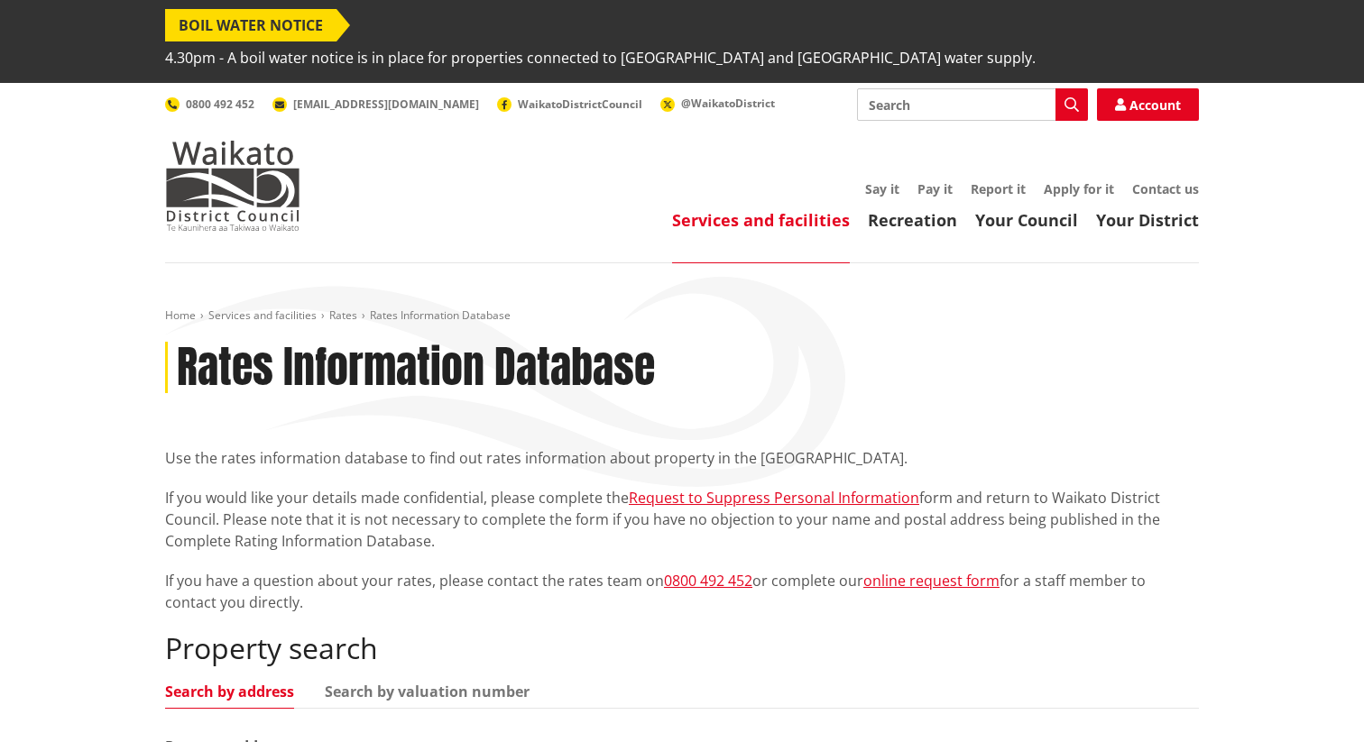
scroll to position [966, 0]
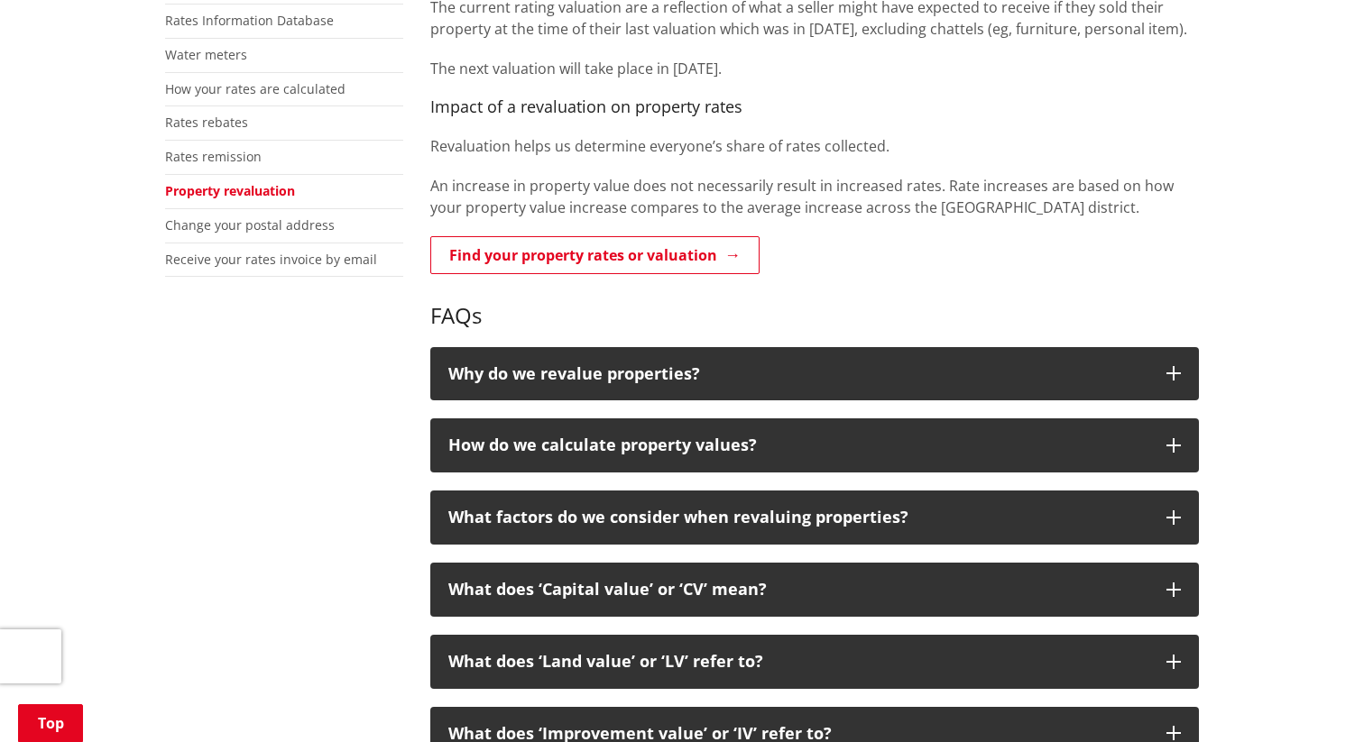
scroll to position [557, 0]
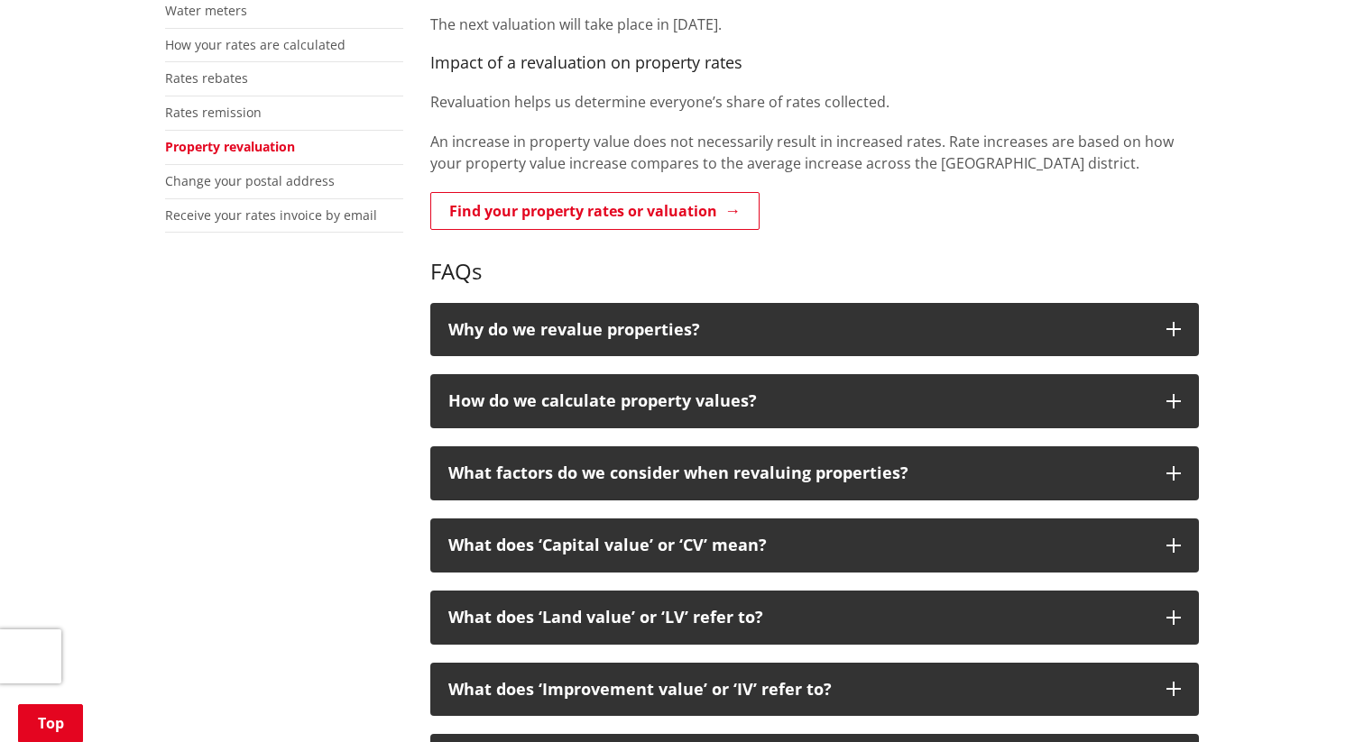
click at [354, 422] on div "More from this section Rates Pay your rates Rates Information Database Water me…" at bounding box center [682, 447] width 1061 height 1112
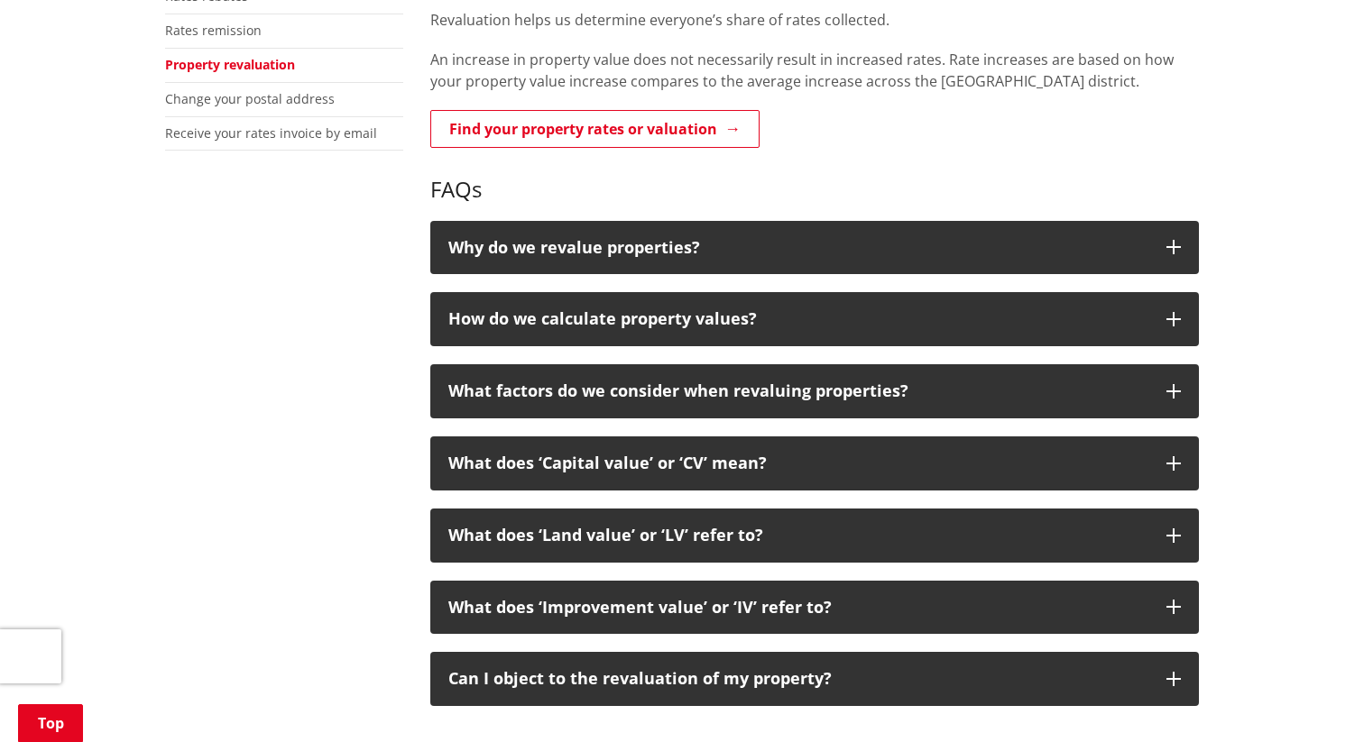
scroll to position [622, 0]
